Goal: Information Seeking & Learning: Learn about a topic

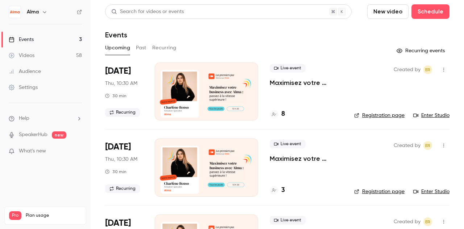
click at [140, 52] on button "Past" at bounding box center [141, 48] width 11 height 12
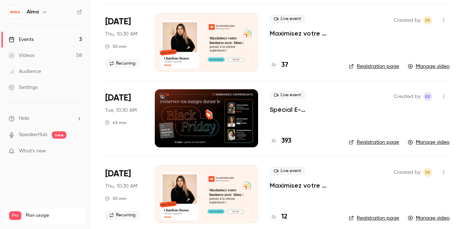
scroll to position [126, 0]
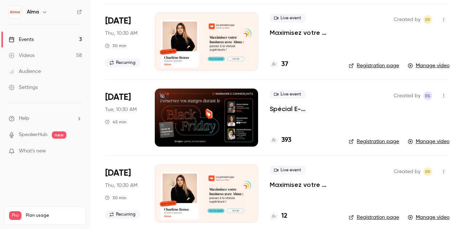
click at [289, 109] on p "Spécial E-commerçants - Sortir de la guerre des prix et préserver ses marges pe…" at bounding box center [303, 109] width 67 height 9
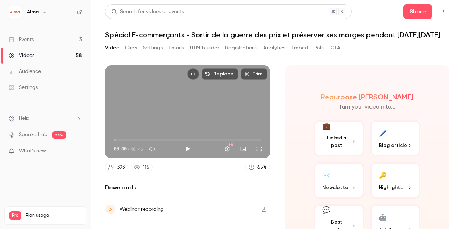
click at [197, 49] on button "UTM builder" at bounding box center [204, 48] width 29 height 12
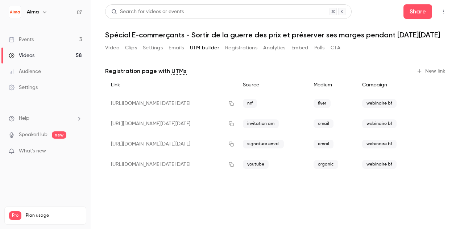
click at [245, 46] on button "Registrations" at bounding box center [241, 48] width 32 height 12
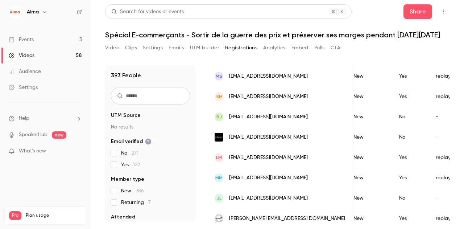
scroll to position [130, 0]
